Goal: Task Accomplishment & Management: Manage account settings

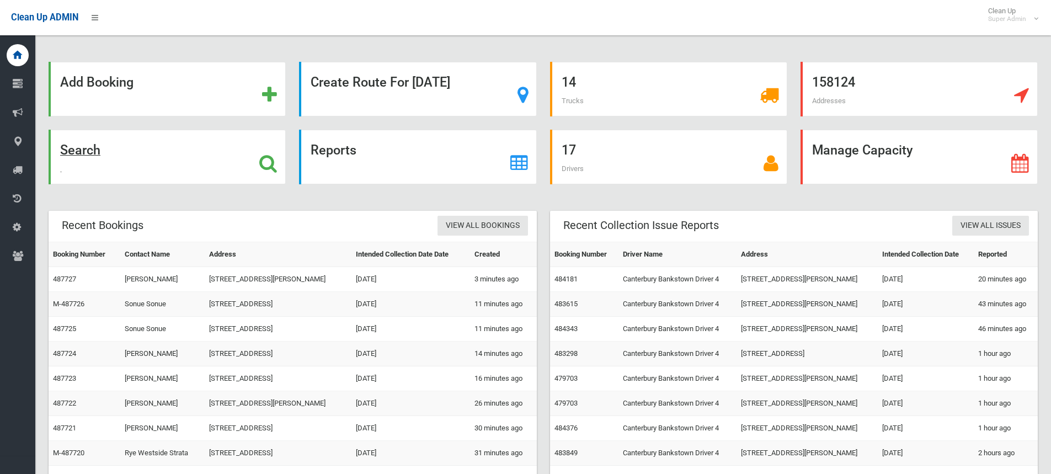
click at [269, 162] on icon at bounding box center [268, 163] width 18 height 19
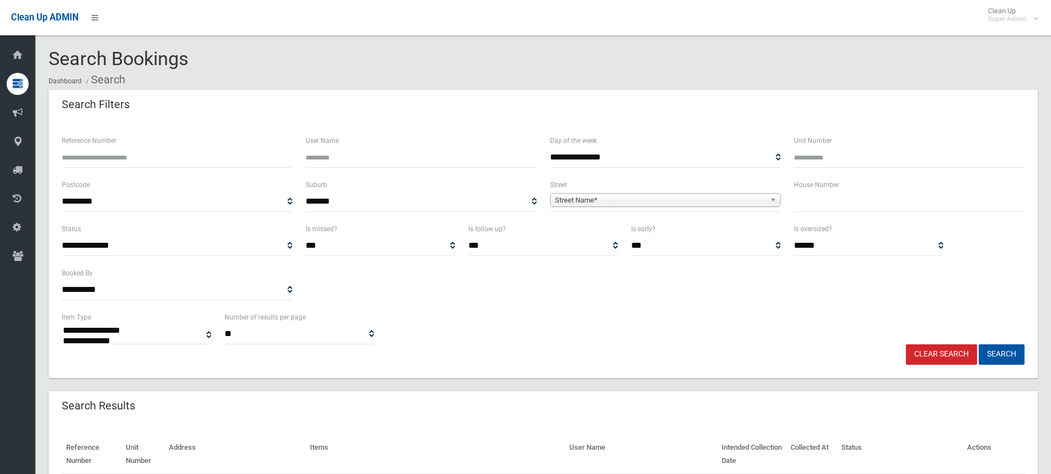
select select
click at [124, 153] on input "Reference Number" at bounding box center [177, 157] width 231 height 20
drag, startPoint x: 111, startPoint y: 160, endPoint x: 77, endPoint y: 160, distance: 33.7
click at [77, 160] on input "******" at bounding box center [177, 157] width 231 height 20
click at [110, 157] on input "******" at bounding box center [177, 157] width 231 height 20
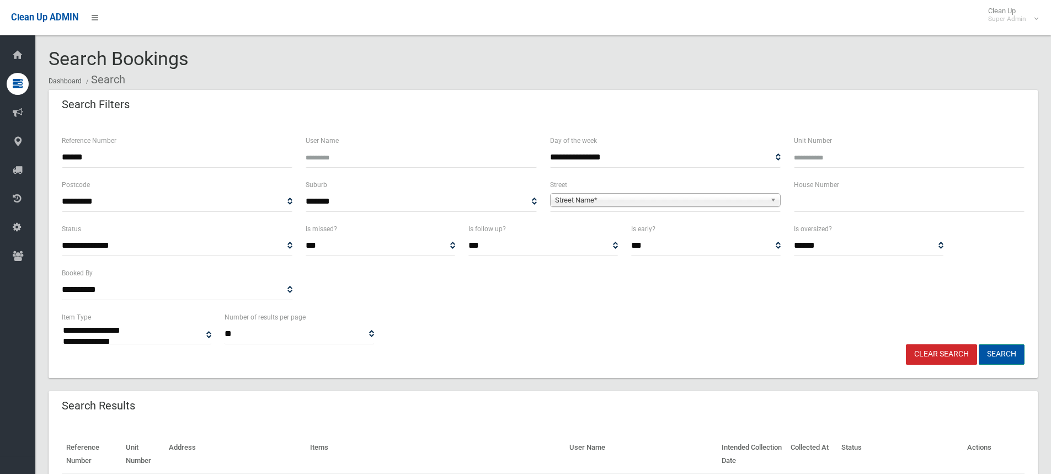
type input "******"
click at [1007, 357] on button "Search" at bounding box center [1002, 354] width 46 height 20
select select
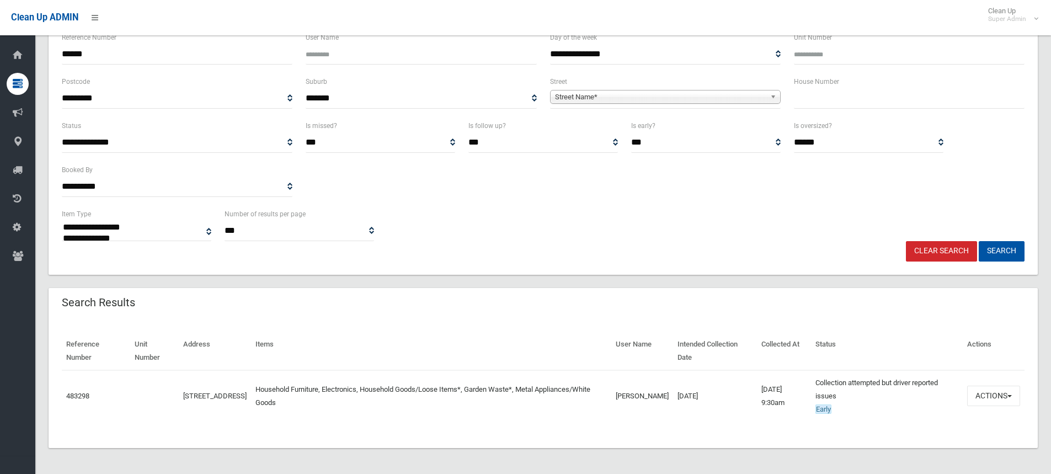
scroll to position [104, 0]
click at [1005, 394] on button "Actions" at bounding box center [993, 395] width 53 height 20
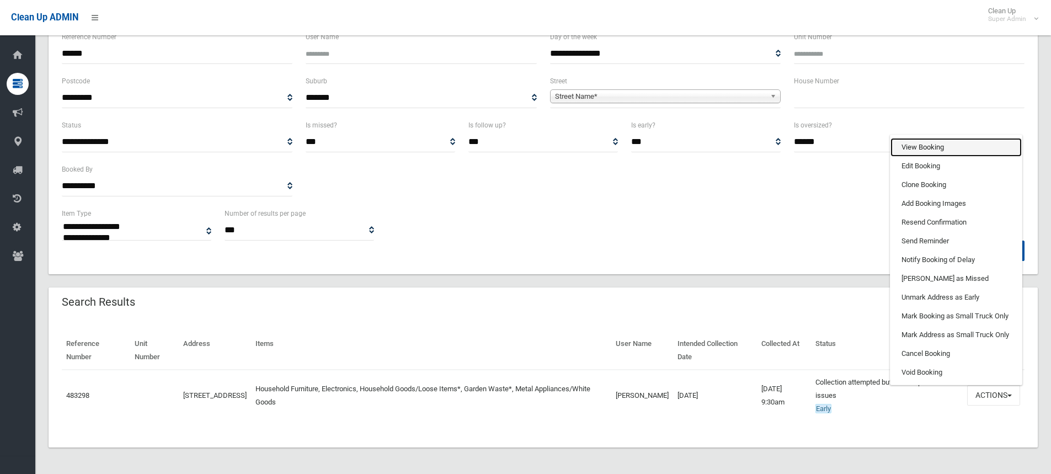
click at [942, 147] on link "View Booking" at bounding box center [955, 147] width 131 height 19
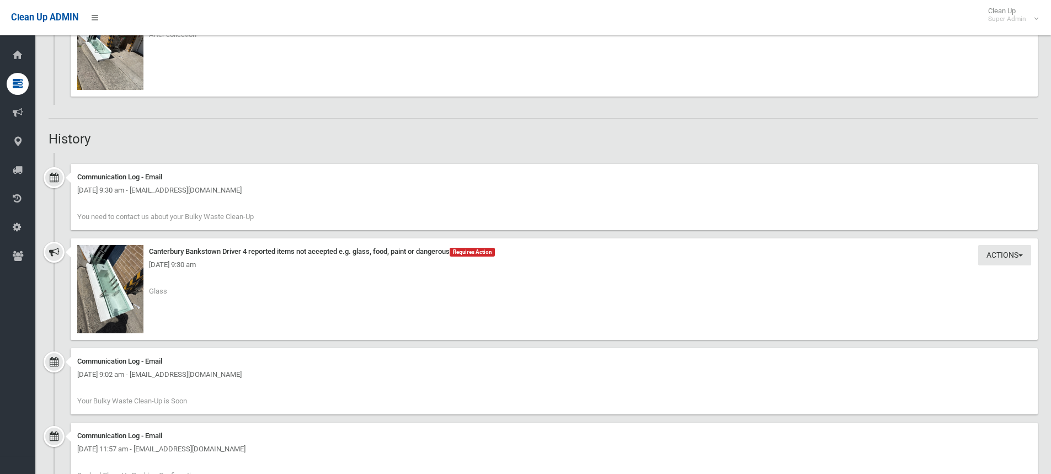
scroll to position [1245, 0]
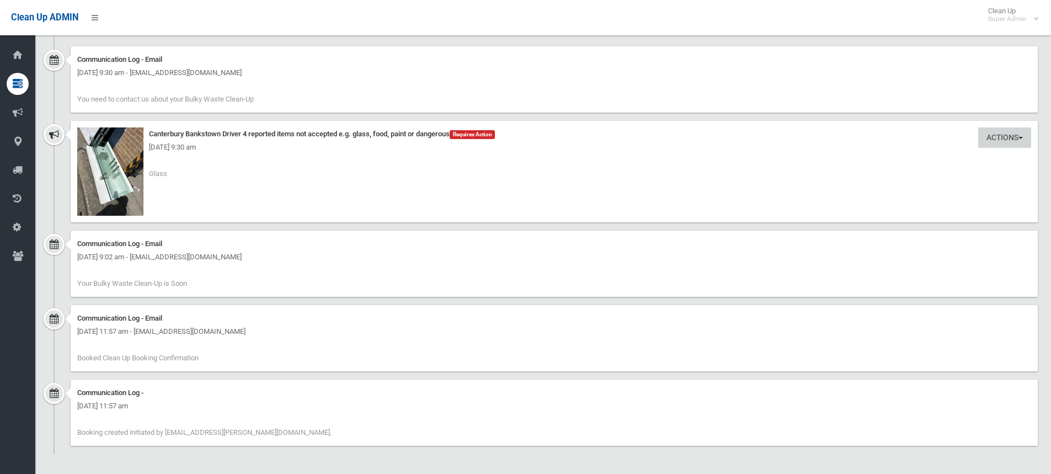
click at [1004, 132] on button "Actions" at bounding box center [1004, 137] width 53 height 20
click at [933, 158] on link "Take Action" at bounding box center [966, 160] width 131 height 19
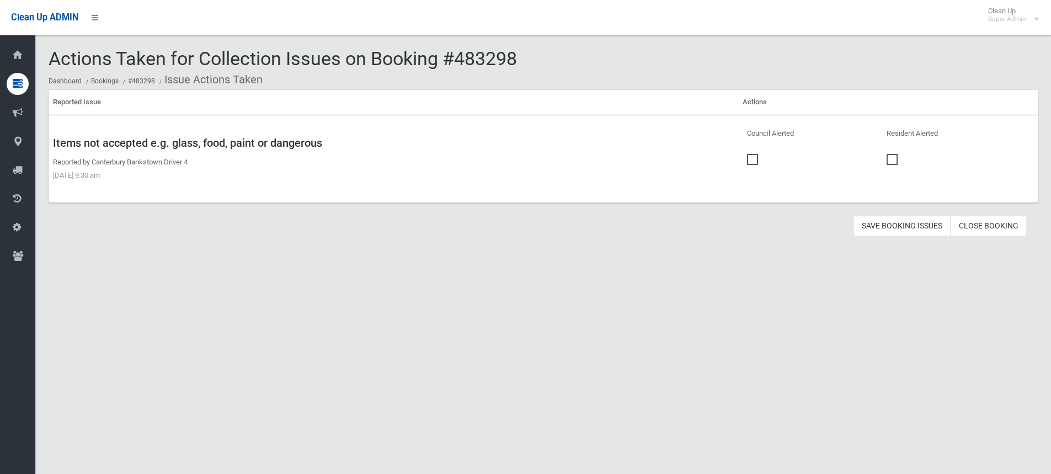
click at [749, 154] on span at bounding box center [755, 154] width 17 height 0
click at [882, 227] on button "Save Booking Issues" at bounding box center [901, 226] width 97 height 20
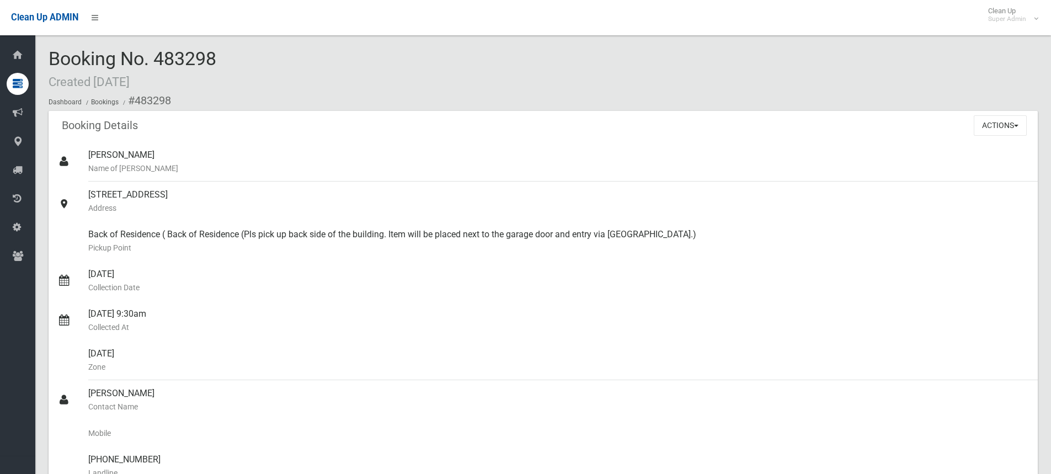
click at [346, 75] on div "Booking No. 483298 Created 04/09/2025 Dashboard Bookings #483298" at bounding box center [543, 80] width 989 height 62
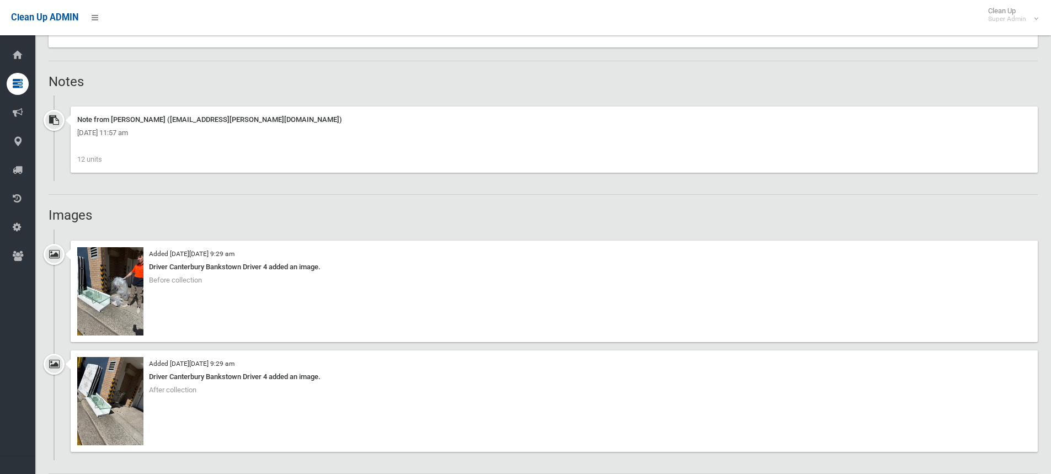
scroll to position [828, 0]
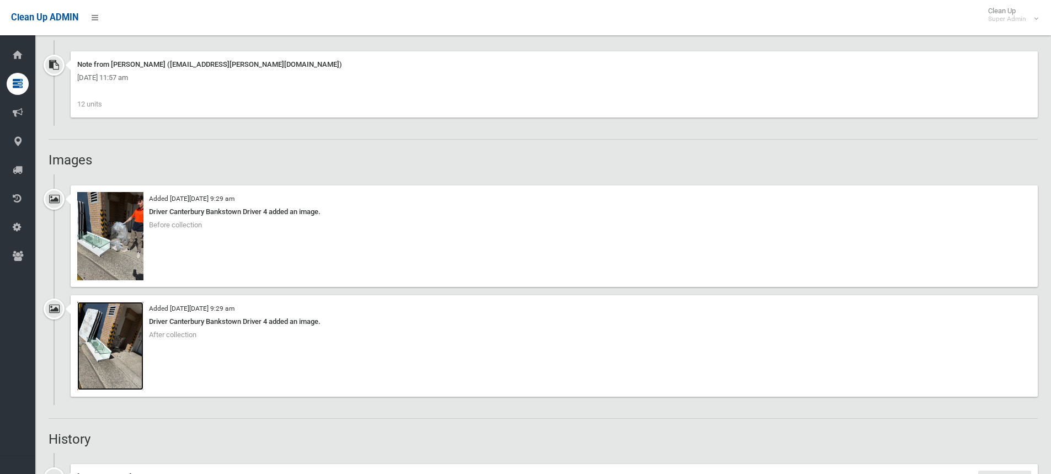
click at [107, 343] on img at bounding box center [110, 346] width 66 height 88
click at [159, 143] on div "Booking Details Actions View Booking Edit Booking Clone Booking Add Booking Ima…" at bounding box center [543, 108] width 989 height 1650
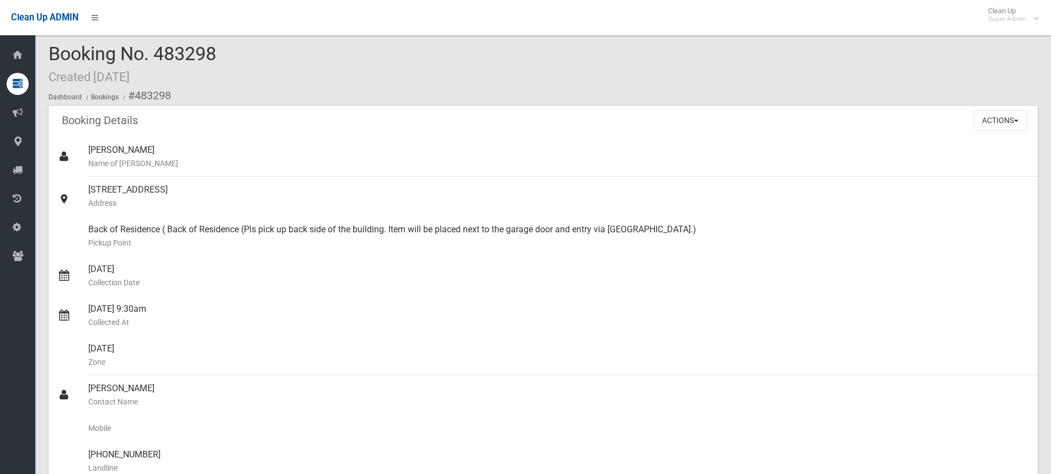
scroll to position [0, 0]
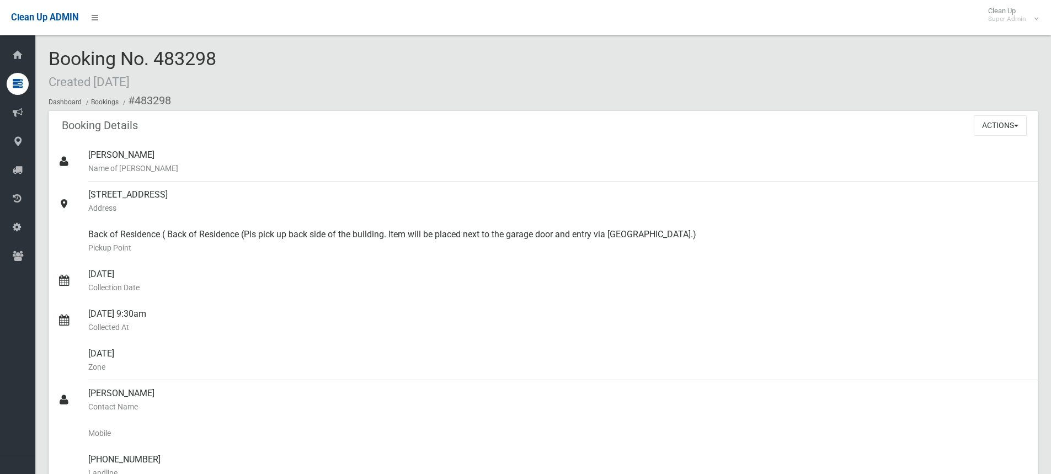
click at [216, 53] on span "Booking No. 483298 Created 04/09/2025" at bounding box center [133, 68] width 168 height 43
click at [223, 56] on div "Booking No. 483298 Created [DATE] Dashboard Bookings #483298" at bounding box center [543, 80] width 989 height 62
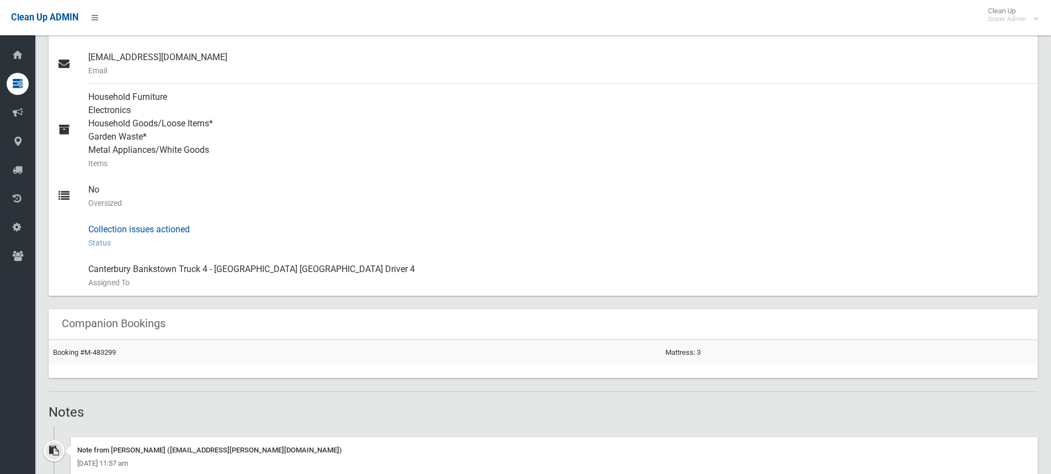
scroll to position [607, 0]
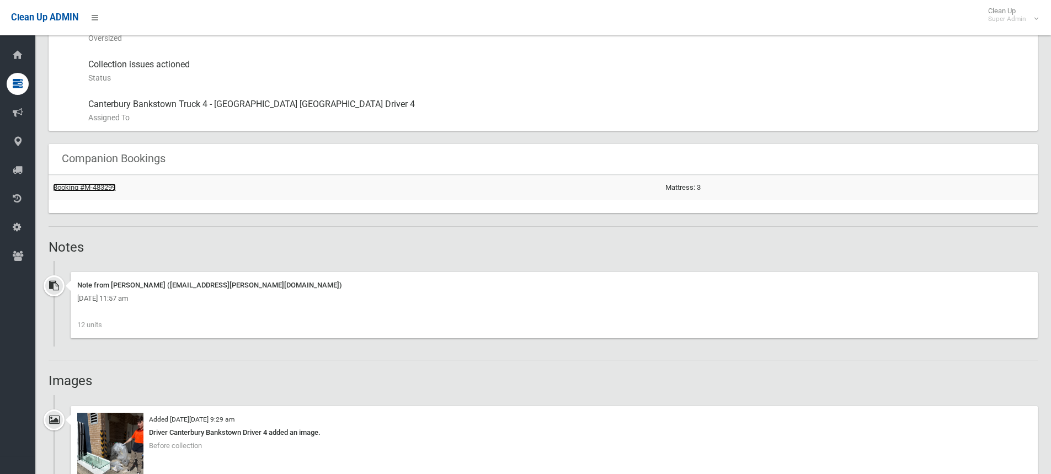
click at [92, 188] on link "Booking #M-483299" at bounding box center [84, 187] width 63 height 8
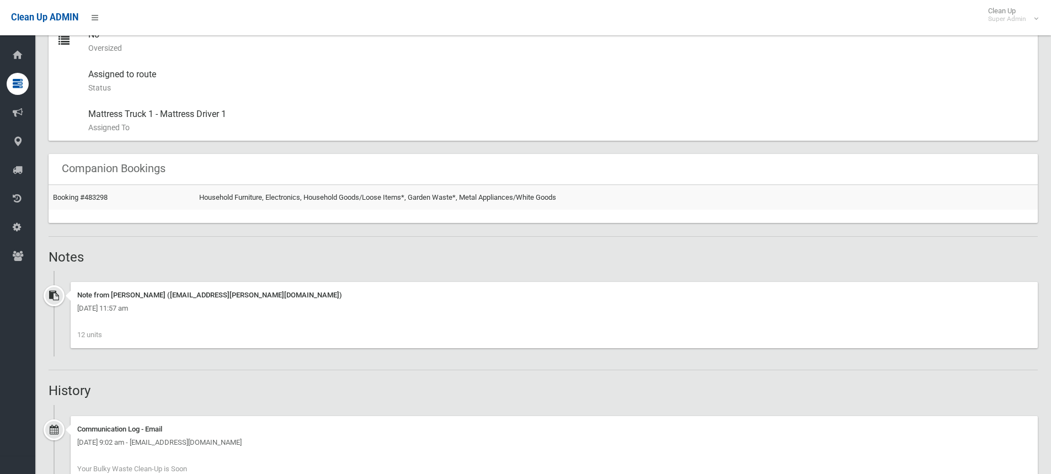
scroll to position [398, 0]
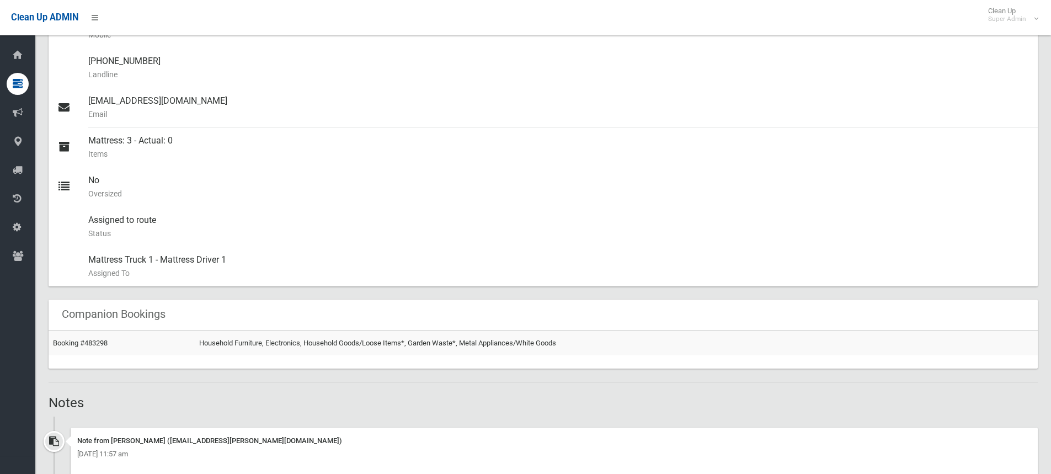
click at [205, 378] on div "Booking Details Actions View Booking Edit Booking Clone Booking Add Booking Ima…" at bounding box center [543, 249] width 989 height 1072
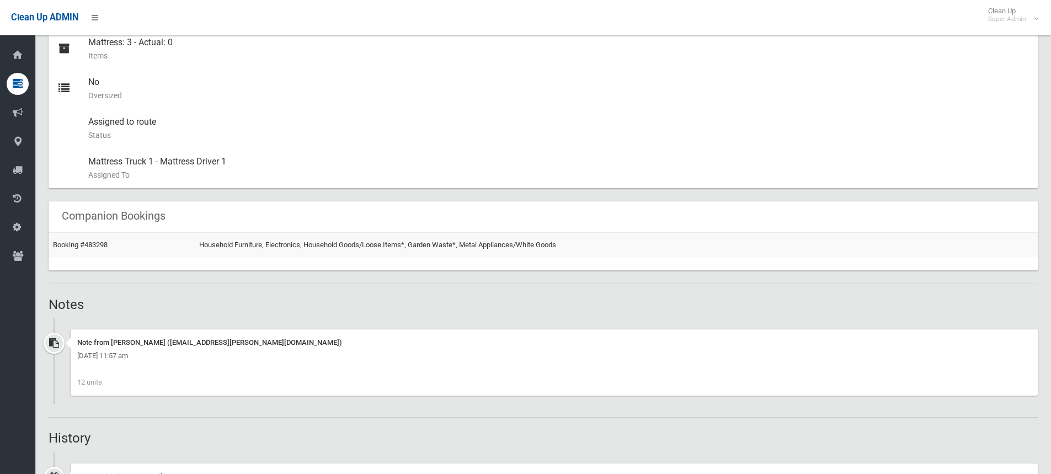
scroll to position [607, 0]
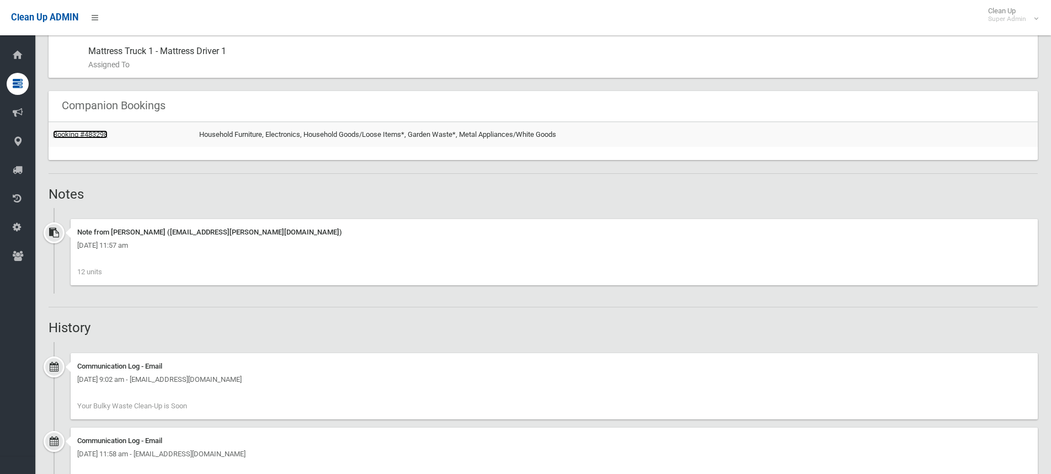
click at [88, 135] on link "Booking #483298" at bounding box center [80, 134] width 55 height 8
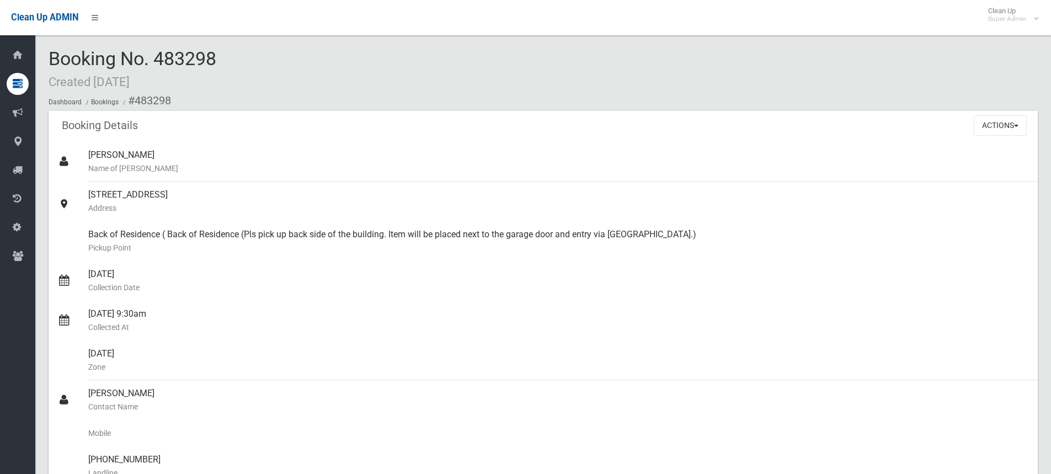
drag, startPoint x: 52, startPoint y: 56, endPoint x: 245, endPoint y: 57, distance: 193.1
click at [245, 57] on div "Booking No. 483298 Created 04/09/2025 Dashboard Bookings #483298" at bounding box center [543, 80] width 989 height 62
copy span "Booking No. 483298"
drag, startPoint x: 673, startPoint y: 233, endPoint x: 86, endPoint y: 227, distance: 587.6
click at [86, 227] on link "Back of Residence ( Back of Residence (Pls pick up back side of the building. I…" at bounding box center [543, 241] width 989 height 40
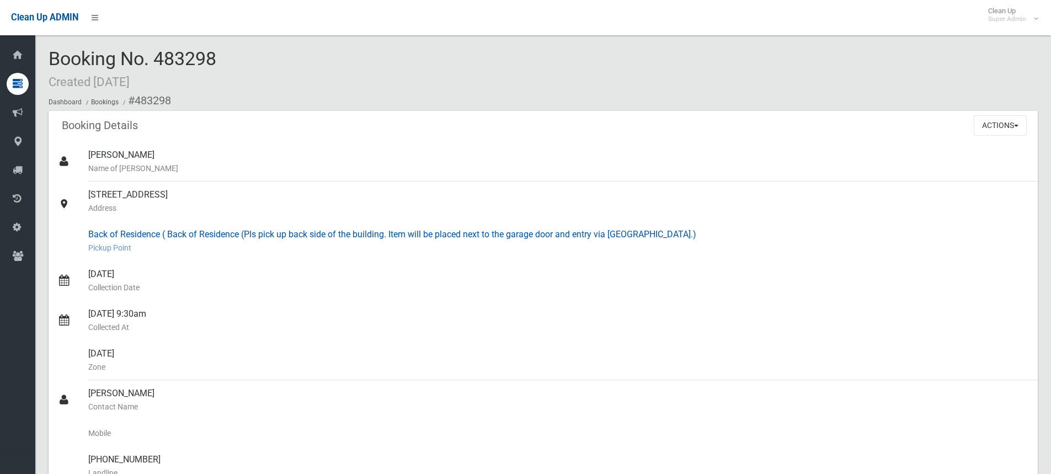
copy link "Back of Residence ( Back of Residence (Pls pick up back side of the building. I…"
click at [997, 126] on button "Actions" at bounding box center [1000, 125] width 53 height 20
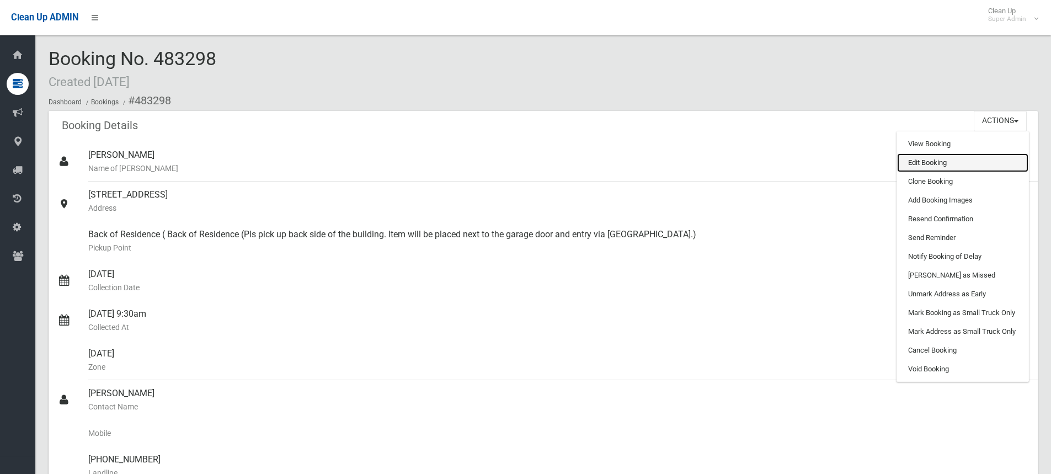
click at [935, 161] on link "Edit Booking" at bounding box center [962, 162] width 131 height 19
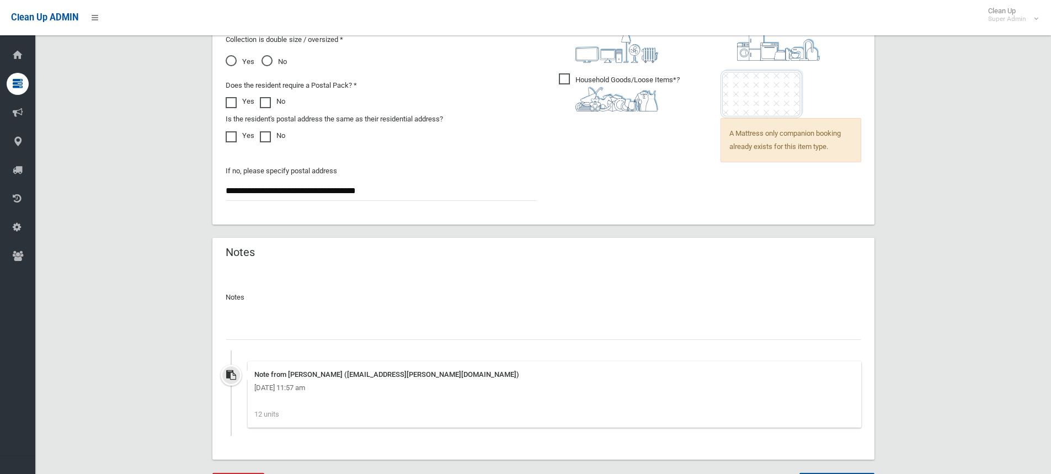
scroll to position [922, 0]
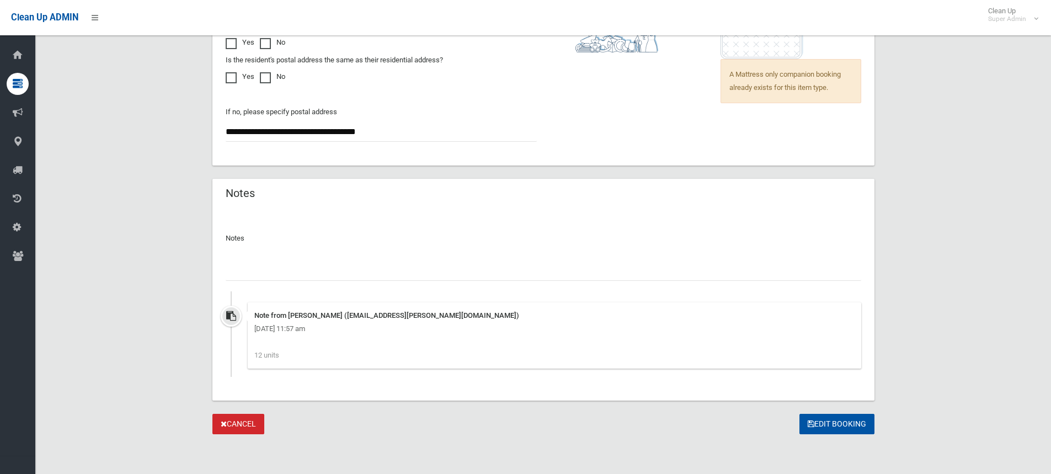
click at [303, 272] on input "text" at bounding box center [544, 270] width 636 height 20
paste input "*******"
type input "**********"
click at [820, 426] on button "Edit Booking" at bounding box center [836, 424] width 75 height 20
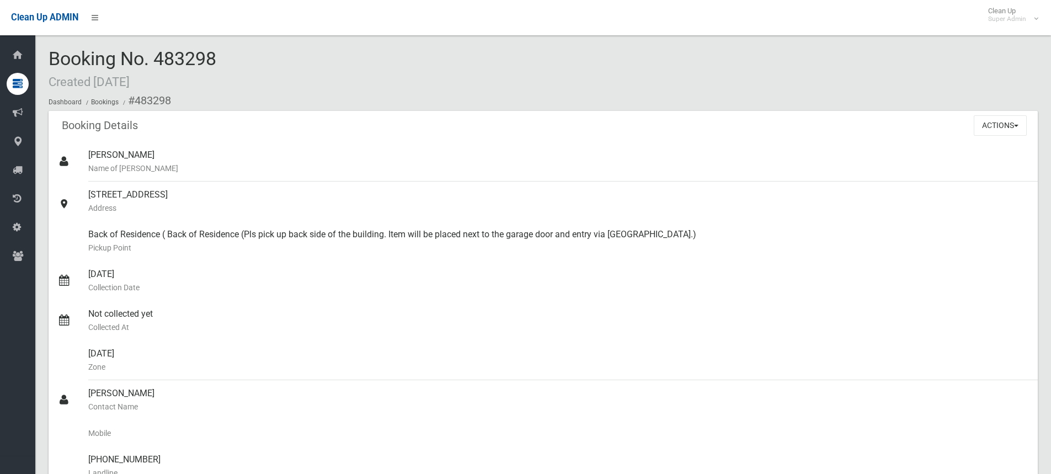
click at [379, 91] on ol "Dashboard Bookings #483298" at bounding box center [543, 100] width 989 height 20
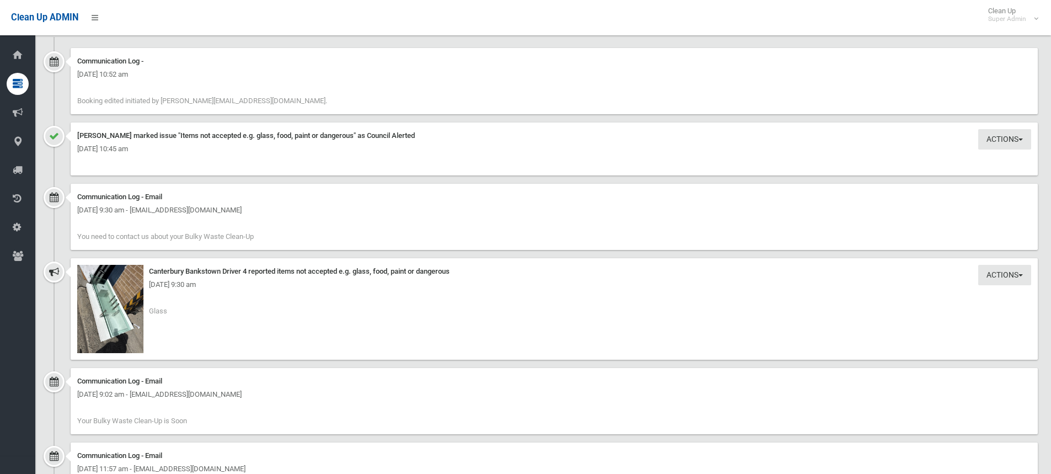
scroll to position [1290, 0]
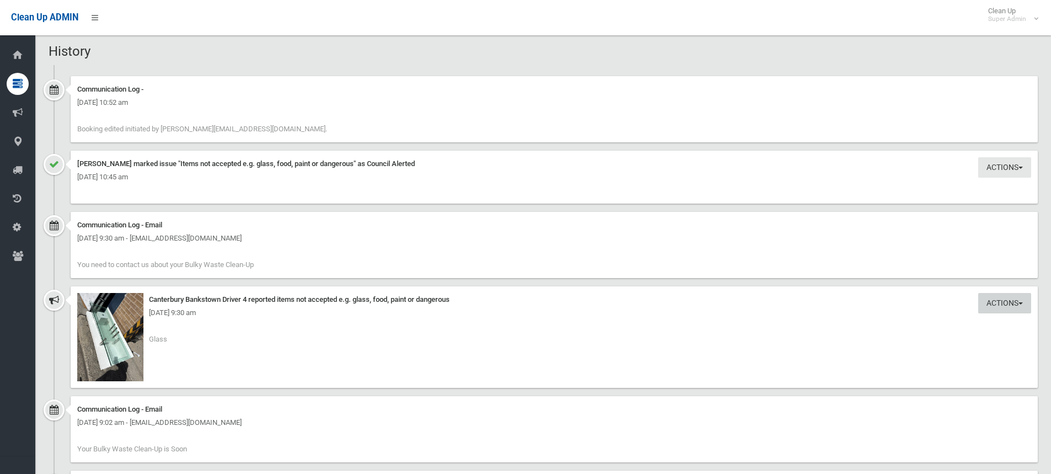
click at [999, 297] on button "Actions" at bounding box center [1004, 303] width 53 height 20
click at [942, 325] on link "Take Action" at bounding box center [966, 326] width 131 height 19
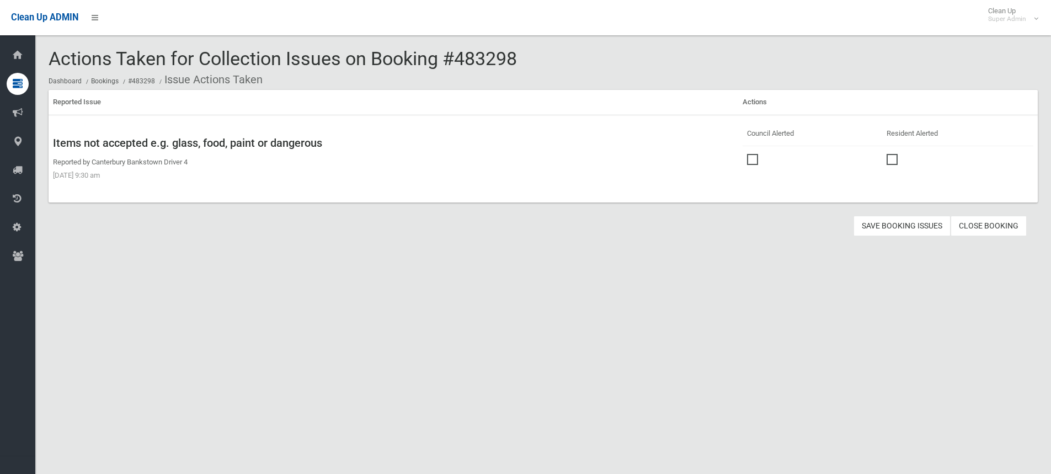
click at [891, 154] on span at bounding box center [895, 154] width 17 height 0
click at [984, 227] on link "Close Booking" at bounding box center [989, 226] width 76 height 20
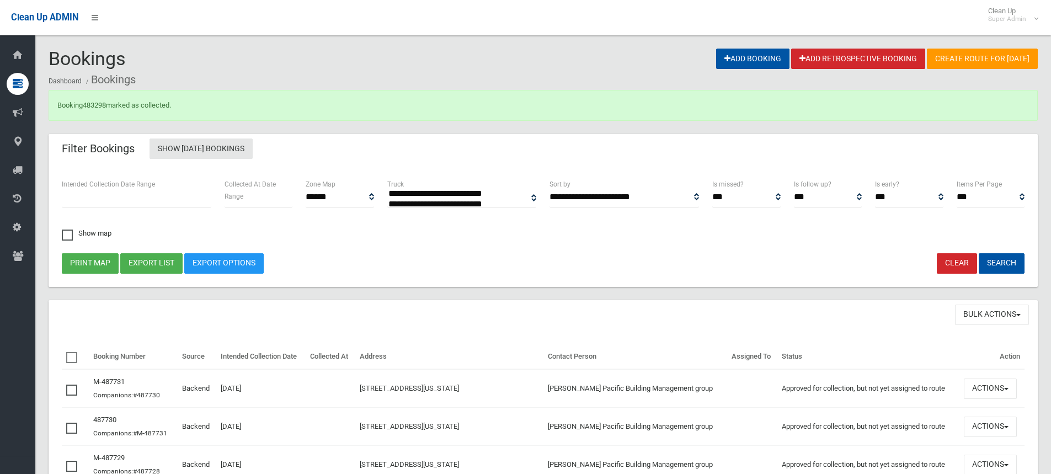
select select
click at [102, 106] on link "483298" at bounding box center [94, 105] width 23 height 8
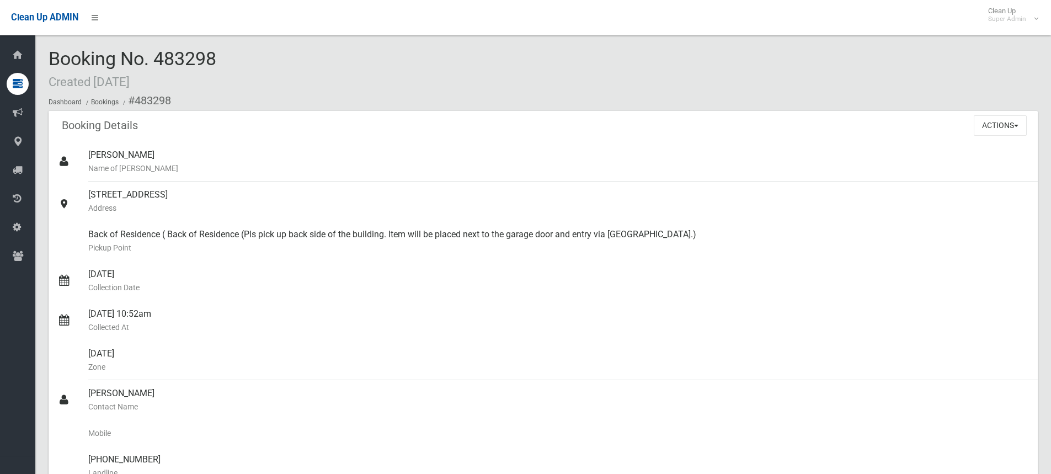
click at [271, 133] on div "Booking Details Actions View Booking Edit Booking Clone Booking Add Booking Ima…" at bounding box center [543, 126] width 989 height 31
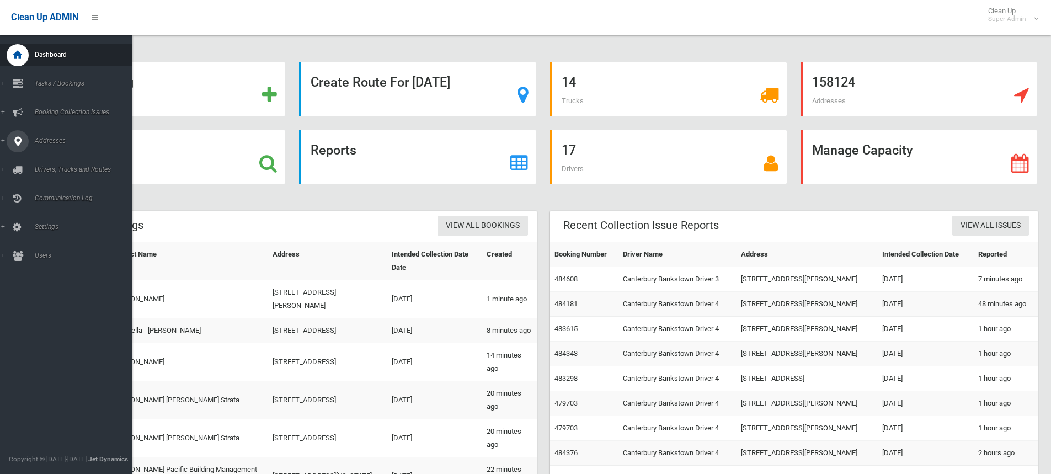
click at [17, 141] on icon at bounding box center [18, 141] width 10 height 22
click at [56, 158] on span "All Addresses" at bounding box center [81, 160] width 100 height 8
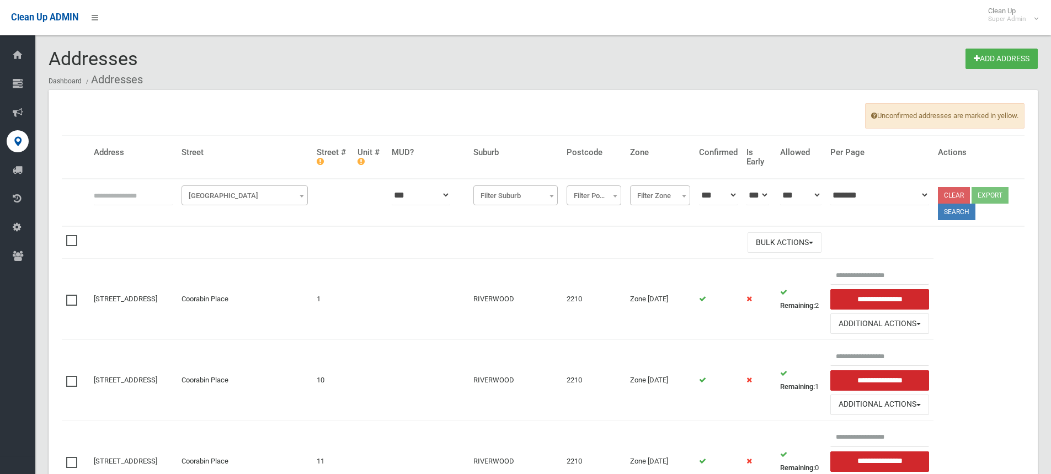
click at [132, 195] on input "text" at bounding box center [133, 195] width 79 height 20
type input "**********"
click button at bounding box center [0, 0] width 0 height 0
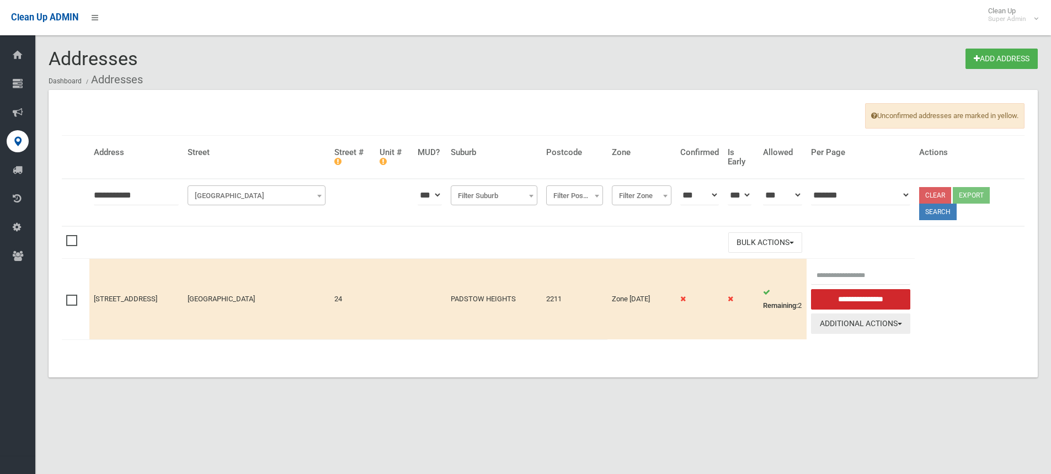
click at [869, 320] on button "Additional Actions" at bounding box center [860, 323] width 99 height 20
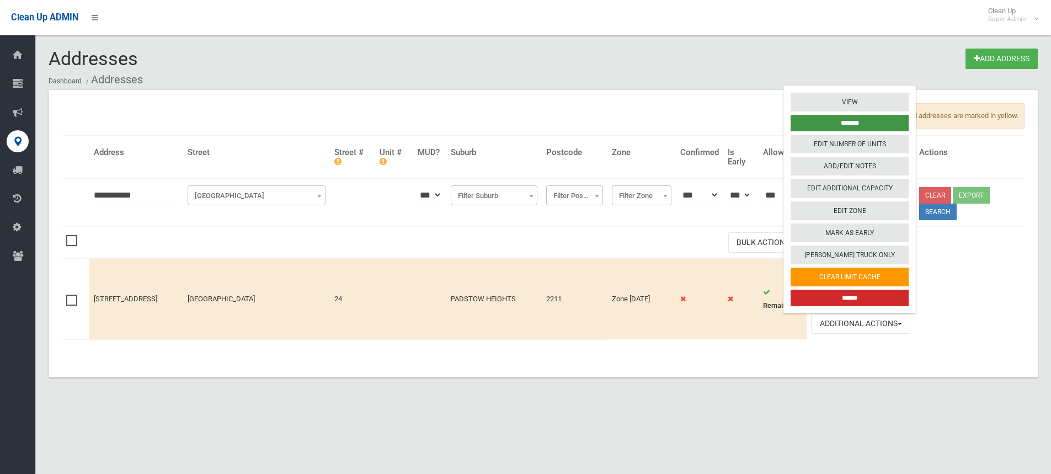
click at [869, 124] on input "*******" at bounding box center [850, 123] width 118 height 17
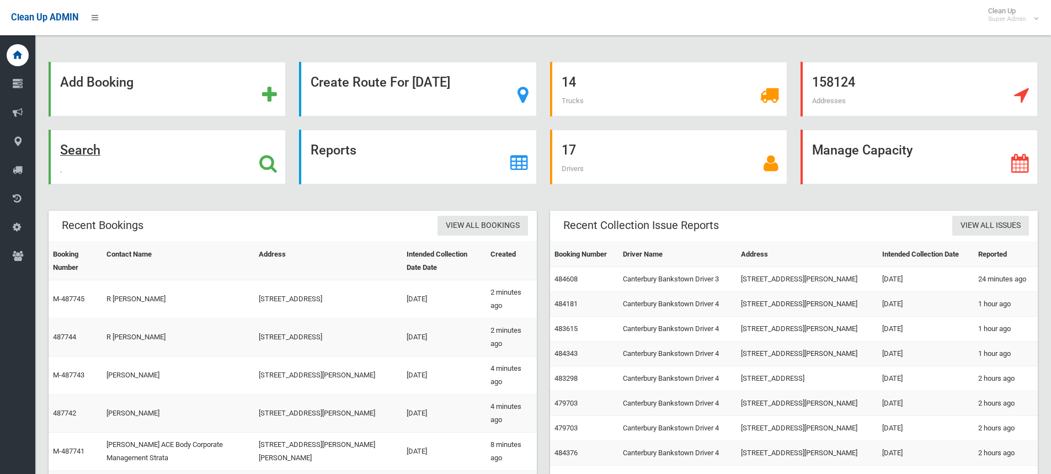
click at [271, 165] on icon at bounding box center [268, 163] width 18 height 19
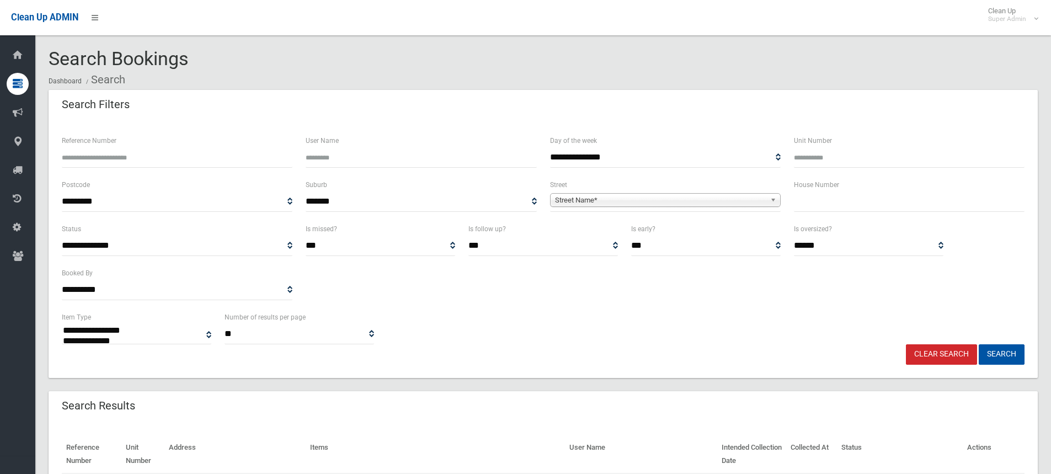
select select
click at [136, 154] on input "Reference Number" at bounding box center [177, 157] width 231 height 20
paste input "******"
type input "******"
click at [1004, 355] on button "Search" at bounding box center [1002, 354] width 46 height 20
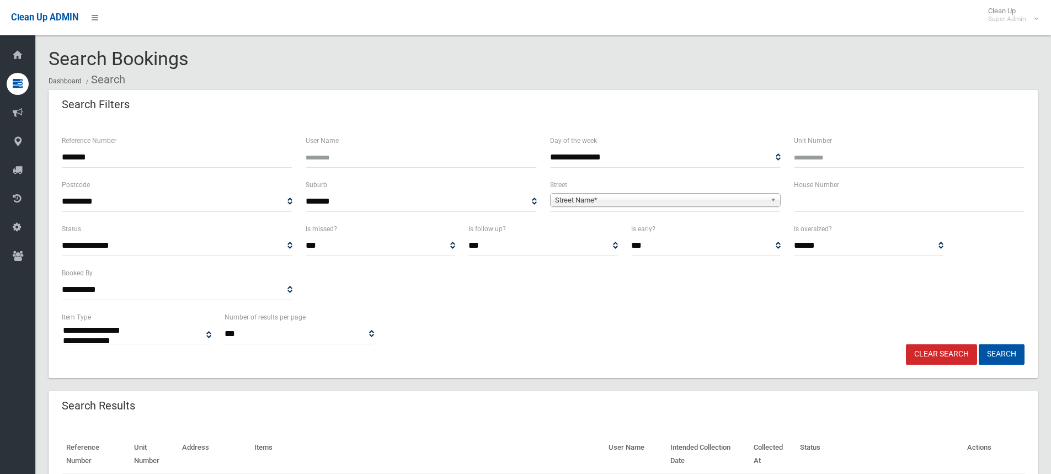
select select
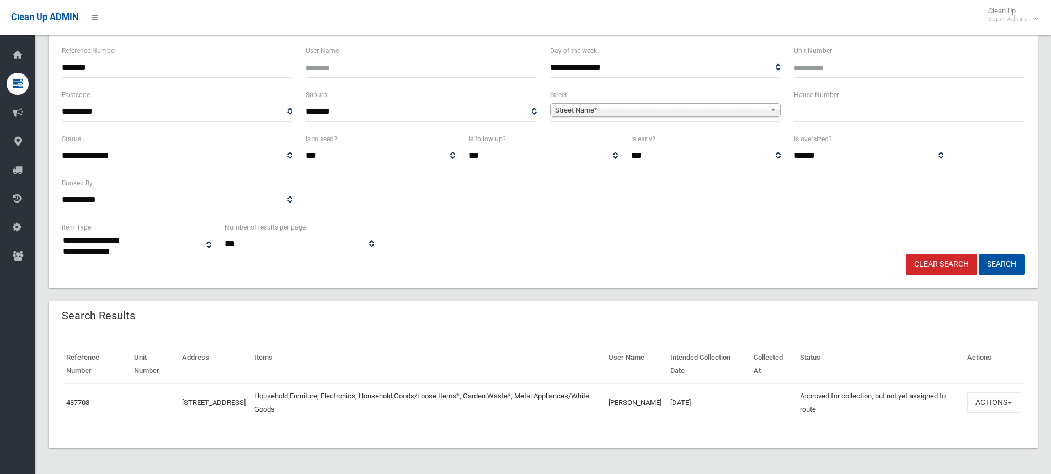
scroll to position [90, 0]
click at [989, 403] on button "Actions" at bounding box center [993, 402] width 53 height 20
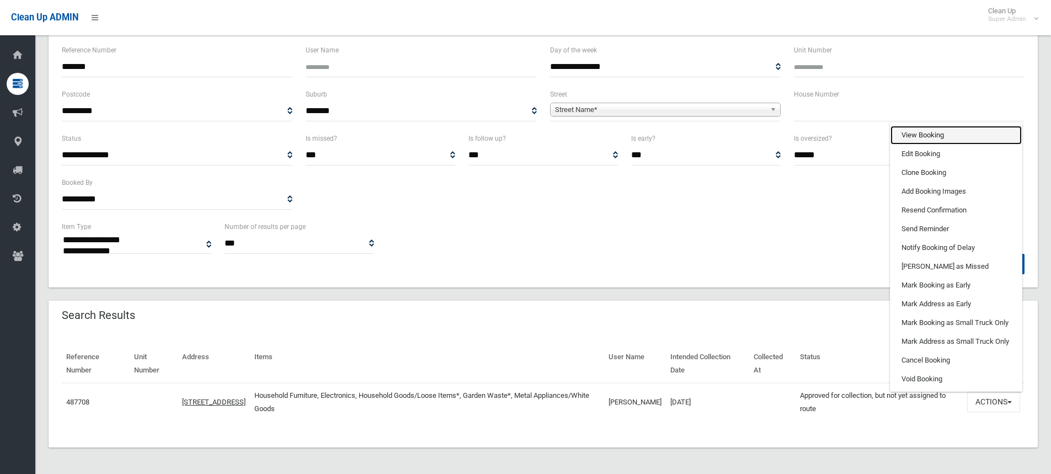
click at [928, 136] on link "View Booking" at bounding box center [955, 135] width 131 height 19
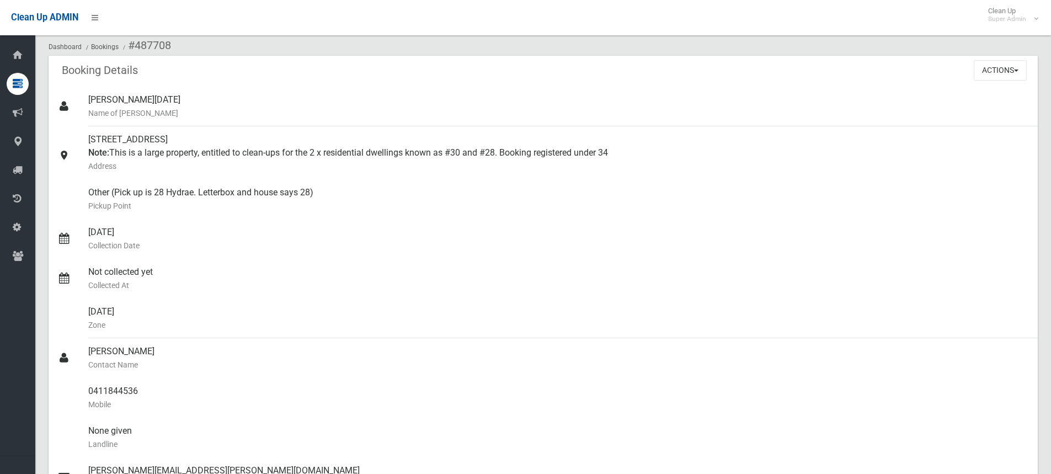
scroll to position [52, 0]
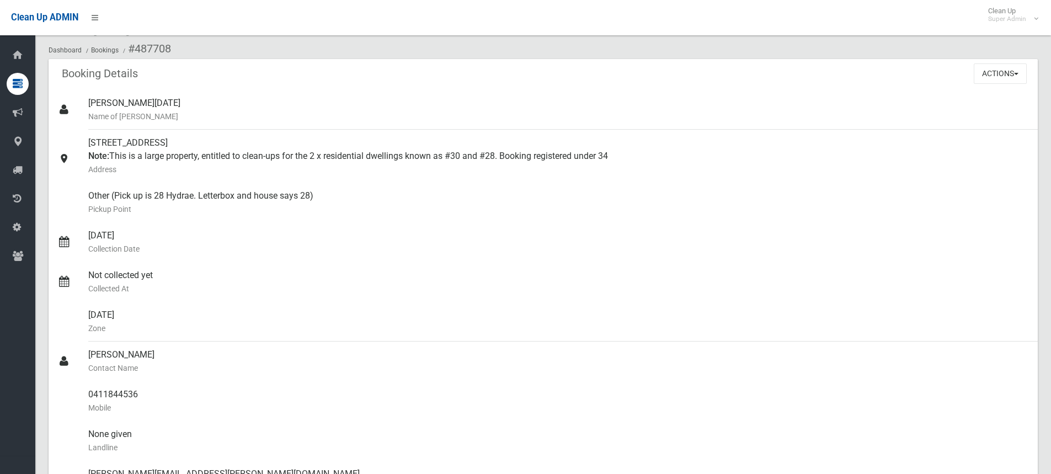
click at [589, 81] on div "Booking Details Actions View Booking Edit Booking Clone Booking Add Booking Ima…" at bounding box center [543, 74] width 989 height 31
drag, startPoint x: 434, startPoint y: 97, endPoint x: 424, endPoint y: 98, distance: 9.5
click at [434, 97] on div "[PERSON_NAME][DATE] Name of [PERSON_NAME]" at bounding box center [558, 110] width 941 height 40
